Goal: Transaction & Acquisition: Purchase product/service

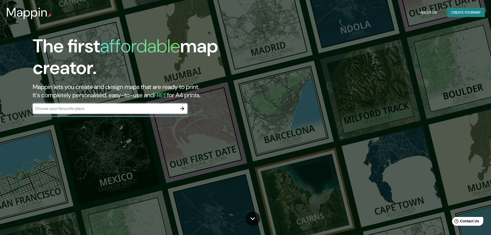
click at [443, 32] on div "The first affordable map creator. Mappin lets you create and design maps that a…" at bounding box center [245, 117] width 491 height 235
click at [422, 13] on button "About Us" at bounding box center [428, 13] width 21 height 10
click at [428, 12] on button "About Us" at bounding box center [428, 13] width 21 height 10
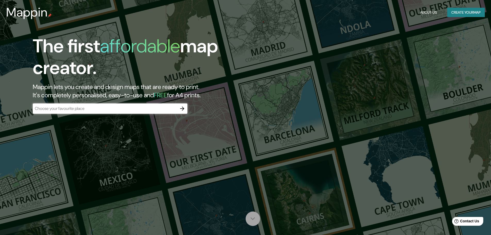
click at [255, 219] on icon at bounding box center [252, 218] width 9 height 9
click at [42, 17] on h3 "Mappin" at bounding box center [26, 12] width 41 height 14
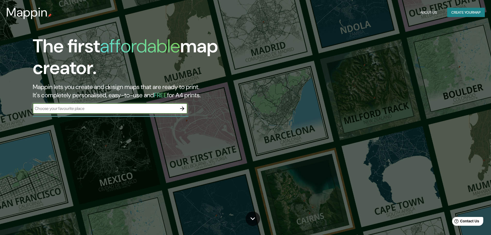
click at [170, 107] on input "text" at bounding box center [105, 108] width 144 height 6
click at [85, 111] on input "text" at bounding box center [105, 108] width 144 height 6
type input "poligono vizcarra elche alicante españa"
click at [184, 107] on icon "button" at bounding box center [182, 108] width 6 height 6
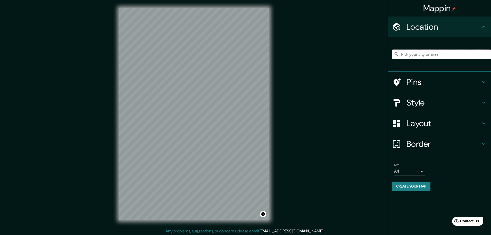
click at [437, 49] on input "Pick your city or area" at bounding box center [441, 53] width 99 height 9
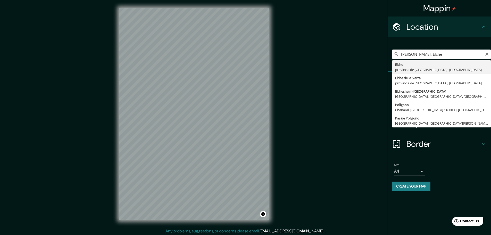
type input "Elche, provincia de Alicante, España"
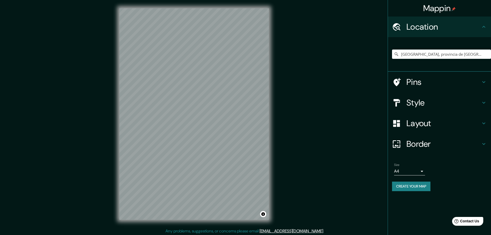
click at [402, 81] on div at bounding box center [399, 82] width 14 height 9
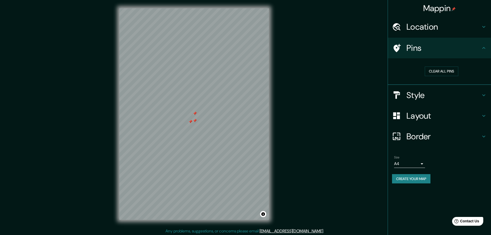
click at [191, 123] on div at bounding box center [190, 122] width 4 height 4
click at [443, 71] on button "Clear all pins" at bounding box center [442, 72] width 34 height 10
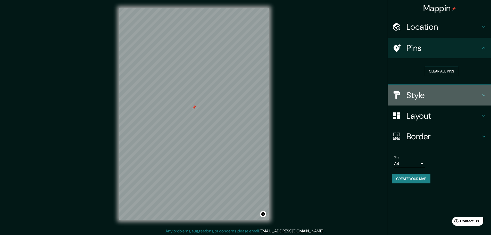
click at [417, 94] on h4 "Style" at bounding box center [443, 95] width 74 height 10
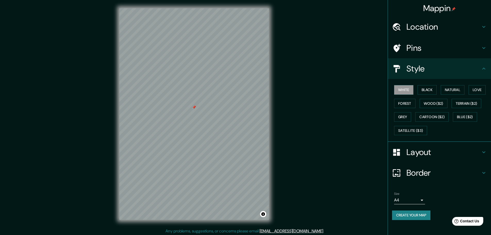
click at [419, 158] on div "Layout" at bounding box center [439, 152] width 103 height 21
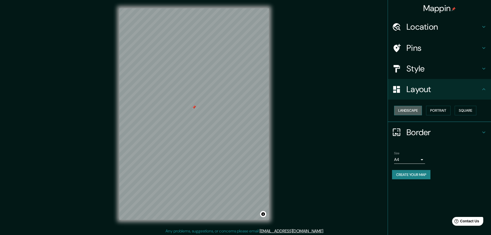
click at [409, 110] on button "Landscape" at bounding box center [408, 111] width 28 height 10
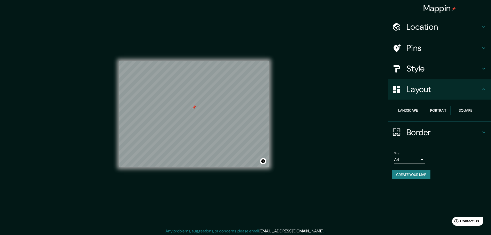
click at [409, 110] on button "Landscape" at bounding box center [408, 111] width 28 height 10
click at [449, 112] on button "Portrait" at bounding box center [438, 111] width 24 height 10
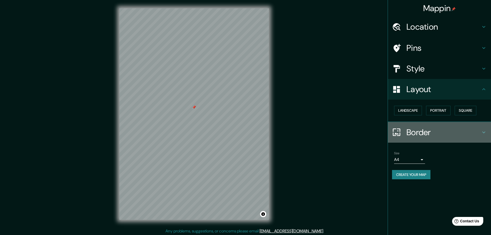
click at [420, 131] on h4 "Border" at bounding box center [443, 132] width 74 height 10
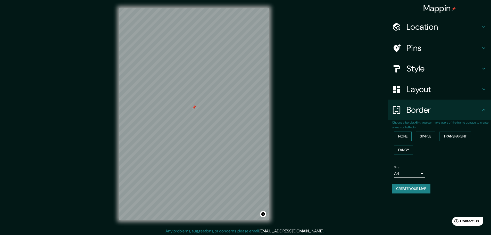
click at [404, 136] on button "None" at bounding box center [403, 136] width 18 height 10
click at [410, 173] on body "Mappin Location Elche, provincia de Alicante, España Pins Style Layout Border C…" at bounding box center [245, 117] width 491 height 235
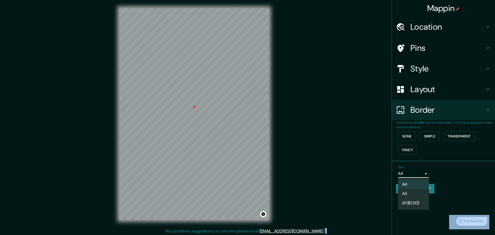
click at [410, 173] on div at bounding box center [247, 117] width 495 height 235
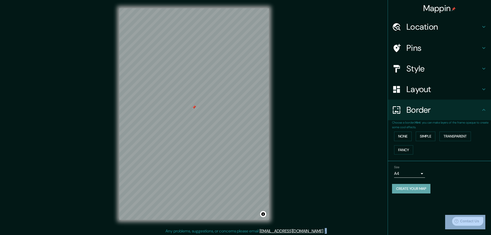
click at [418, 189] on button "Create your map" at bounding box center [411, 189] width 38 height 10
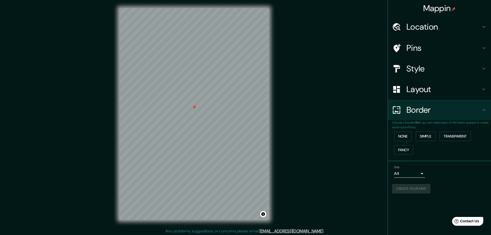
click at [407, 209] on div "Mappin Location Elche, provincia de Alicante, España Pins Style Layout Border C…" at bounding box center [439, 117] width 103 height 235
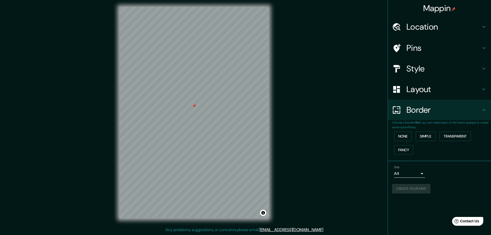
click at [307, 181] on div "Mappin Location Elche, provincia de Alicante, España Pins Style Layout Border C…" at bounding box center [245, 117] width 491 height 236
click at [423, 47] on h4 "Pins" at bounding box center [443, 48] width 74 height 10
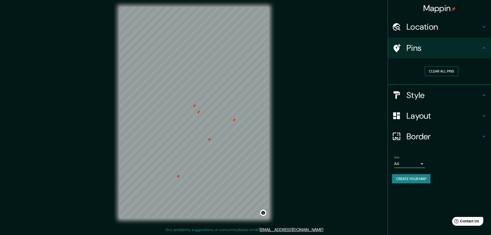
click at [435, 72] on button "Clear all pins" at bounding box center [442, 72] width 34 height 10
click at [309, 147] on div "Mappin Location Elche, provincia de Alicante, España Pins Clear all pins Style …" at bounding box center [245, 117] width 491 height 236
drag, startPoint x: 269, startPoint y: 126, endPoint x: 291, endPoint y: 99, distance: 35.0
click at [291, 99] on div "Mappin Location Elche, provincia de Alicante, España Pins Clear all pins Style …" at bounding box center [245, 117] width 491 height 236
click at [408, 177] on button "Create your map" at bounding box center [411, 179] width 38 height 10
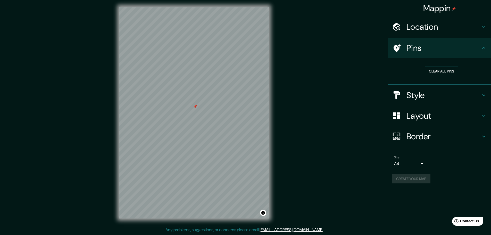
click at [408, 177] on div "Create your map" at bounding box center [439, 179] width 95 height 10
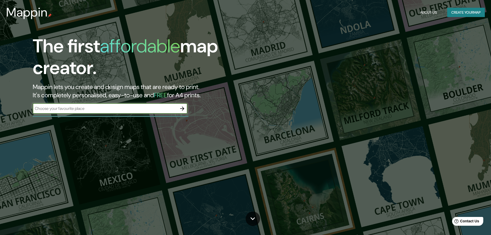
click at [140, 110] on input "text" at bounding box center [105, 108] width 144 height 6
type input "a"
type input "elche"
click at [181, 109] on icon "button" at bounding box center [182, 108] width 6 height 6
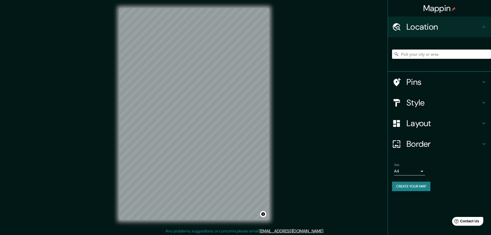
click at [427, 55] on input "Pick your city or area" at bounding box center [441, 53] width 99 height 9
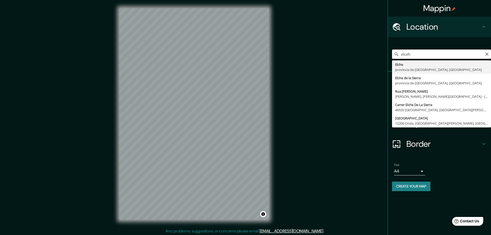
type input "Elche, provincia de Alicante, España"
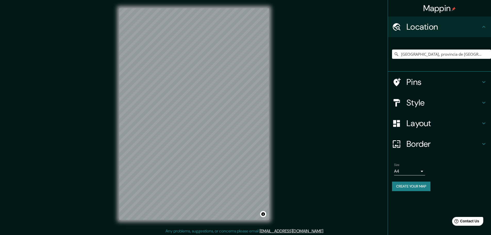
click at [422, 126] on h4 "Layout" at bounding box center [443, 123] width 74 height 10
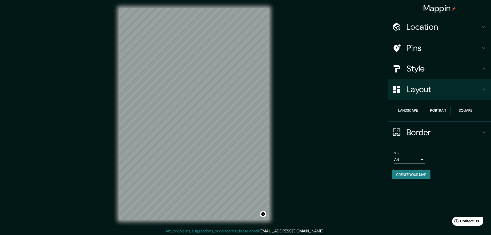
click at [427, 78] on div "Style" at bounding box center [439, 68] width 103 height 21
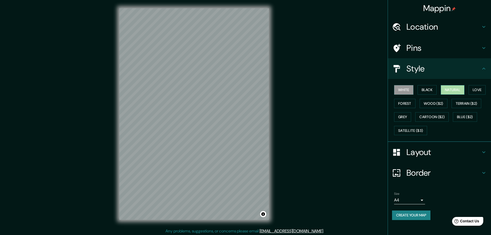
click at [450, 91] on button "Natural" at bounding box center [453, 90] width 24 height 10
click at [474, 90] on button "Love" at bounding box center [477, 90] width 17 height 10
click at [406, 103] on button "Forest" at bounding box center [404, 104] width 21 height 10
click at [429, 105] on button "Wood ($2)" at bounding box center [434, 104] width 28 height 10
click at [404, 117] on button "Grey" at bounding box center [402, 117] width 17 height 10
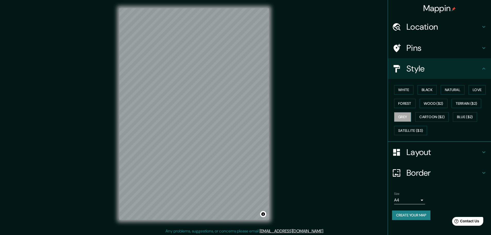
click at [405, 116] on button "Grey" at bounding box center [402, 117] width 17 height 10
click at [463, 117] on button "Blue ($2)" at bounding box center [465, 117] width 24 height 10
click at [432, 117] on button "Cartoon ($2)" at bounding box center [432, 117] width 34 height 10
click at [410, 132] on button "Satellite ($3)" at bounding box center [410, 131] width 33 height 10
click at [429, 101] on button "Wood ($2)" at bounding box center [434, 104] width 28 height 10
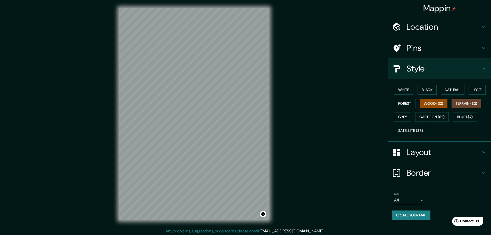
click at [464, 99] on button "Terrain ($2)" at bounding box center [467, 104] width 30 height 10
click at [472, 90] on button "Love" at bounding box center [477, 90] width 17 height 10
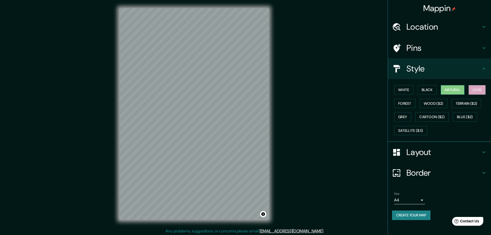
click at [458, 90] on button "Natural" at bounding box center [453, 90] width 24 height 10
click at [329, 98] on div "Mappin Location Elche, provincia de Alicante, España Pins Style White Black Nat…" at bounding box center [245, 118] width 491 height 236
